Goal: Information Seeking & Learning: Learn about a topic

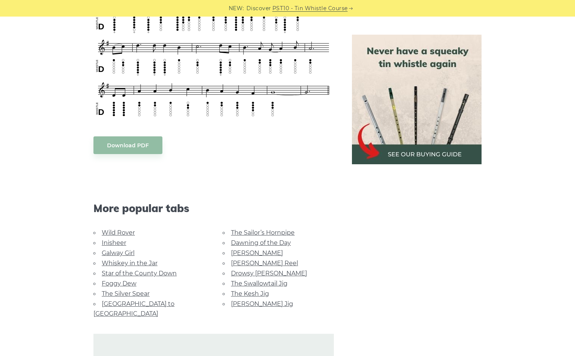
scroll to position [538, 0]
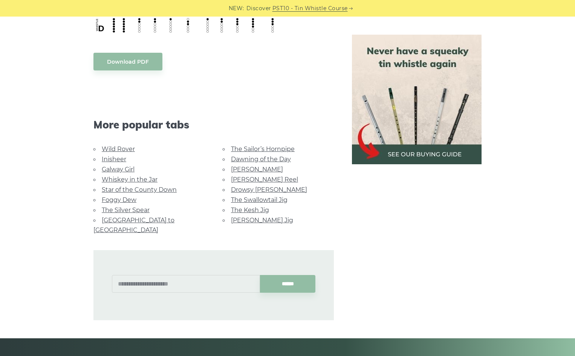
click at [149, 176] on link "Whiskey in the Jar" at bounding box center [130, 179] width 56 height 7
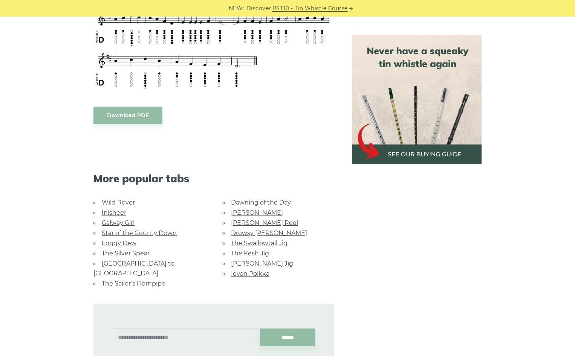
scroll to position [452, 0]
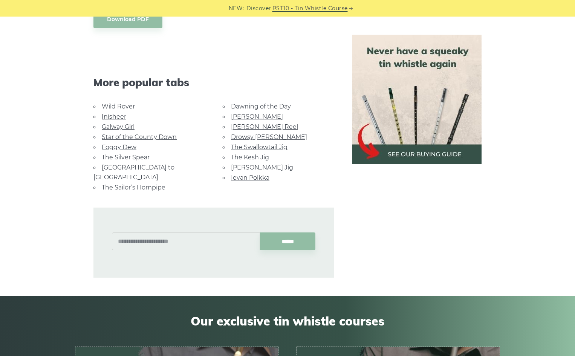
click at [160, 164] on link "[GEOGRAPHIC_DATA] to [GEOGRAPHIC_DATA]" at bounding box center [133, 172] width 81 height 17
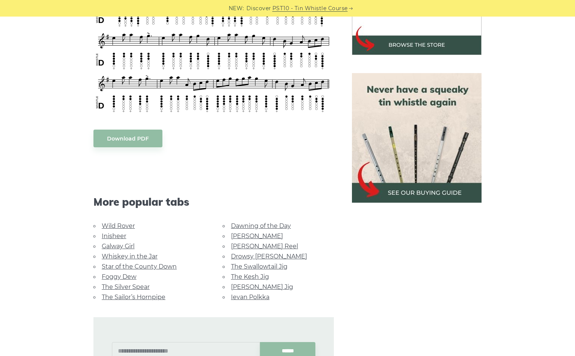
scroll to position [151, 0]
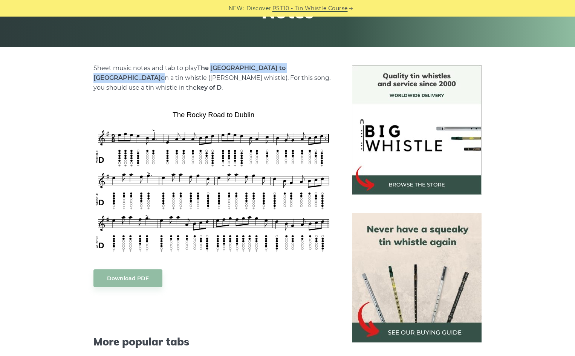
drag, startPoint x: 279, startPoint y: 67, endPoint x: 211, endPoint y: 65, distance: 68.3
click at [211, 65] on p "Sheet music notes and tab to play The Rocky Road to Dublin on a tin whistle (pe…" at bounding box center [213, 77] width 241 height 29
